Goal: Use online tool/utility: Utilize a website feature to perform a specific function

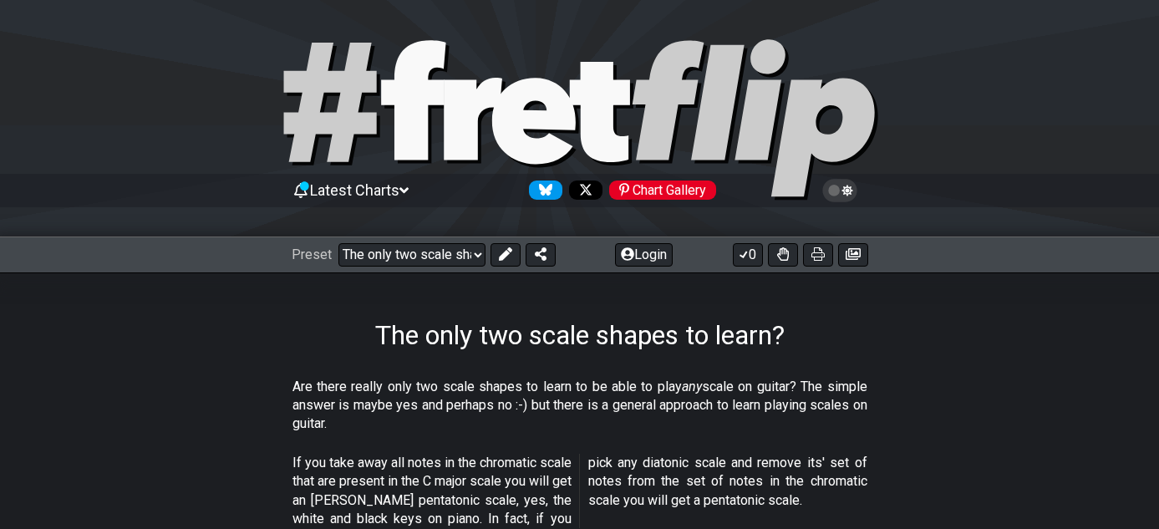
select select "/02254235231"
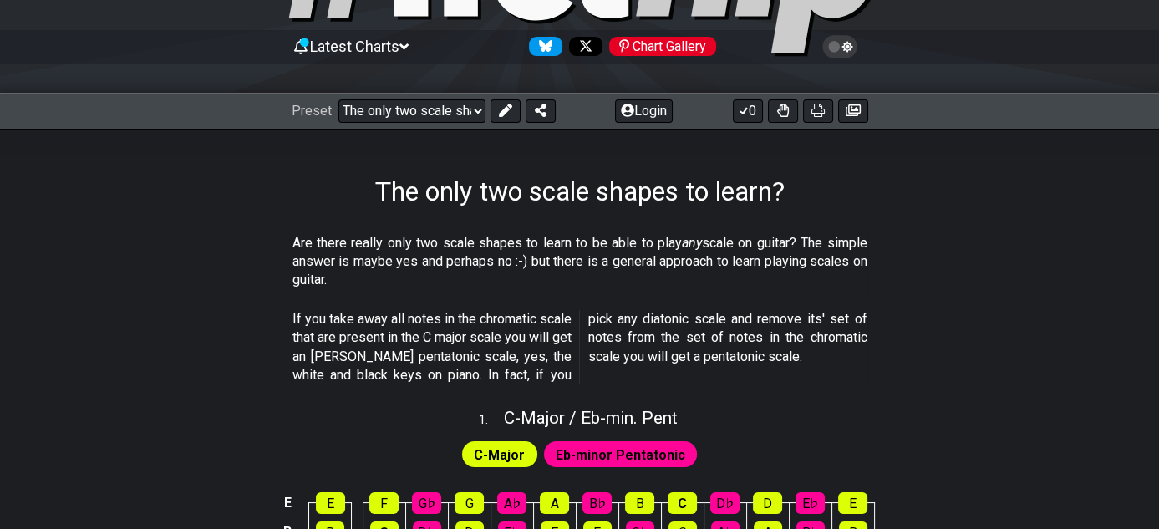
scroll to position [167, 0]
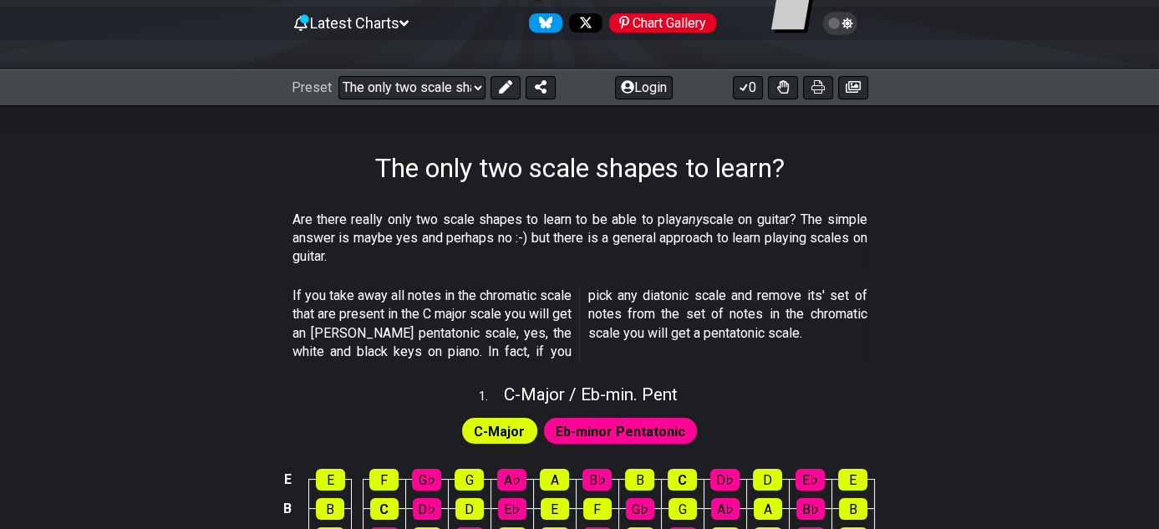
drag, startPoint x: 817, startPoint y: 82, endPoint x: 889, endPoint y: 469, distance: 393.4
click at [817, 82] on icon at bounding box center [817, 86] width 13 height 13
click at [853, 87] on icon at bounding box center [852, 87] width 15 height 12
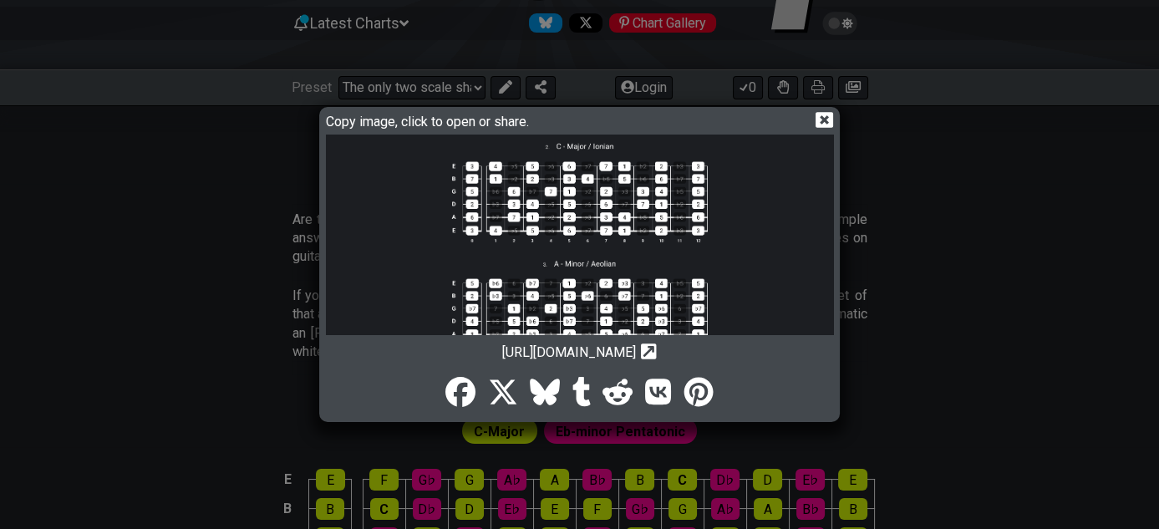
scroll to position [292, 0]
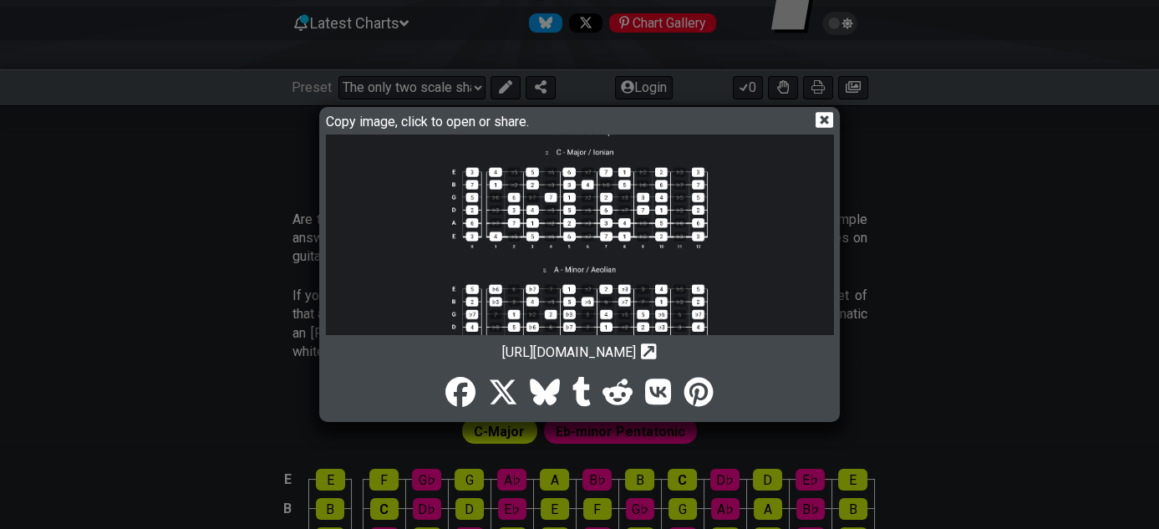
click at [829, 116] on icon at bounding box center [824, 120] width 18 height 16
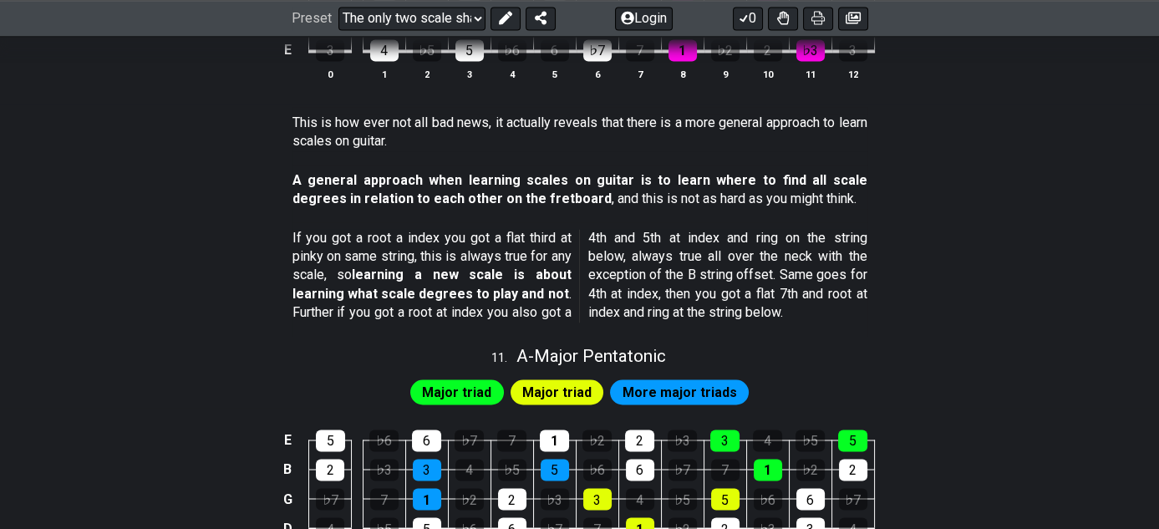
scroll to position [3676, 0]
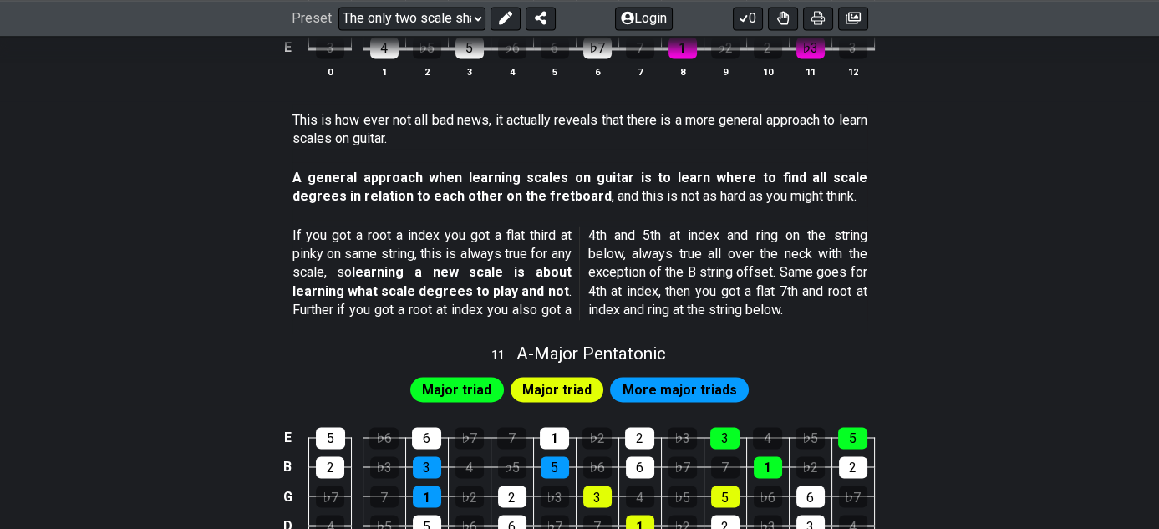
click at [469, 378] on span "Major triad" at bounding box center [456, 390] width 69 height 24
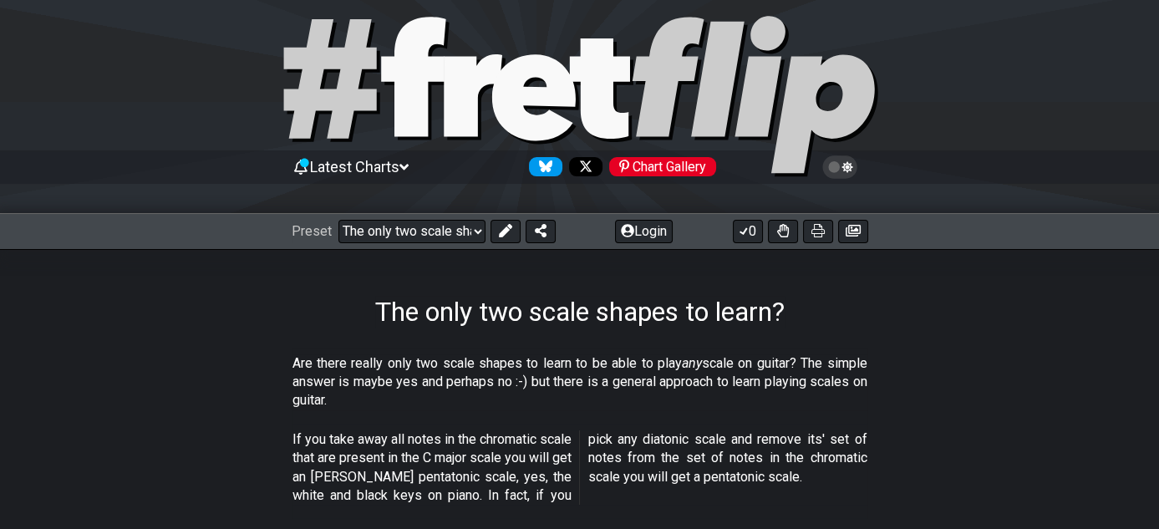
scroll to position [0, 0]
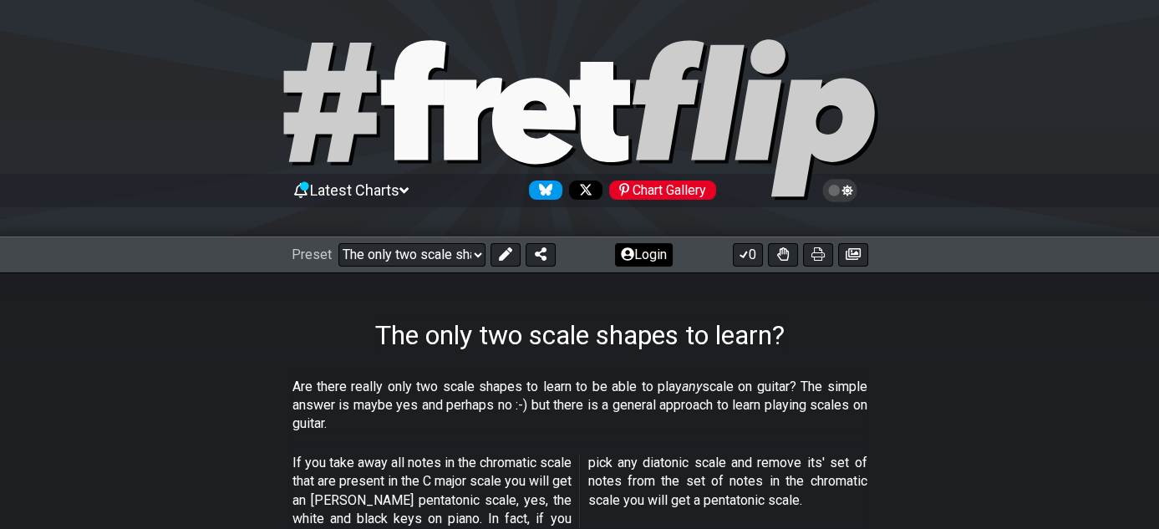
drag, startPoint x: 653, startPoint y: 255, endPoint x: 628, endPoint y: 252, distance: 25.2
click at [628, 252] on icon at bounding box center [627, 253] width 13 height 13
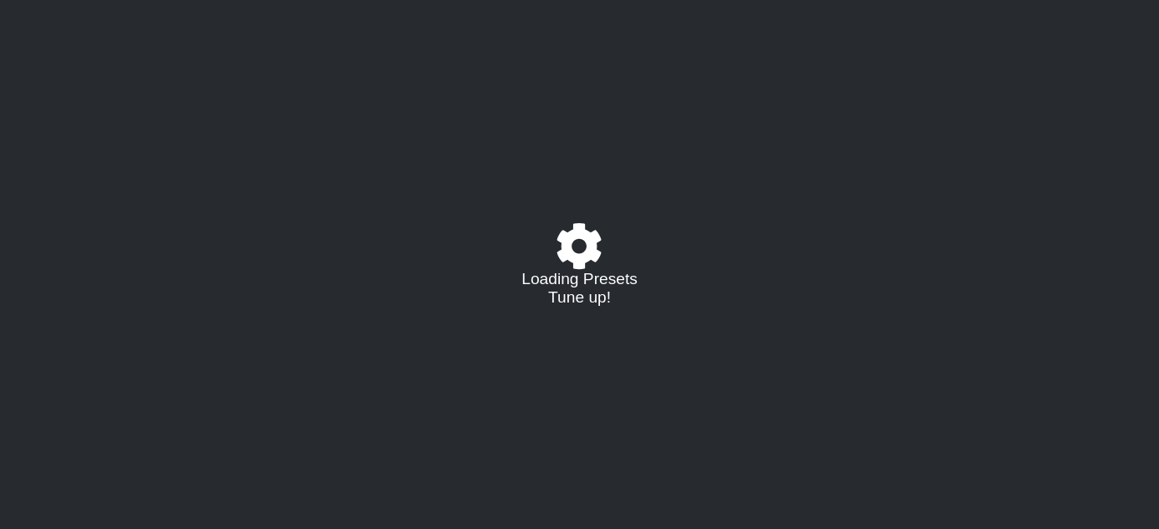
select select "/02254235231"
